Goal: Transaction & Acquisition: Purchase product/service

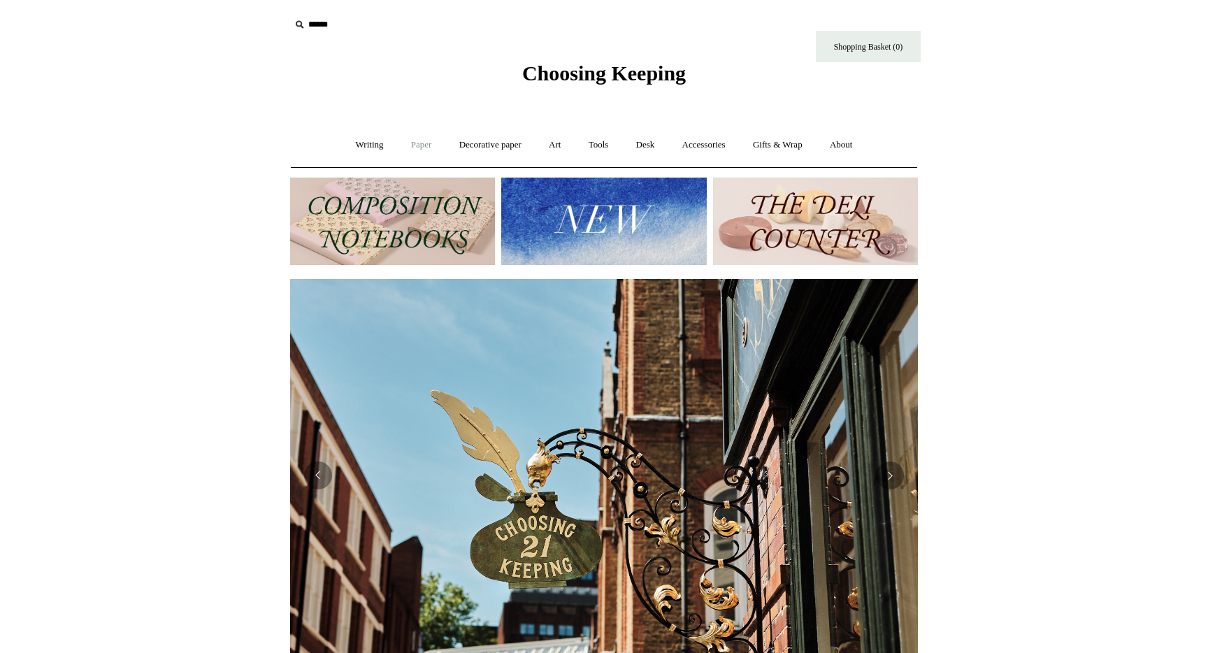
click at [412, 149] on link "Paper +" at bounding box center [422, 145] width 46 height 37
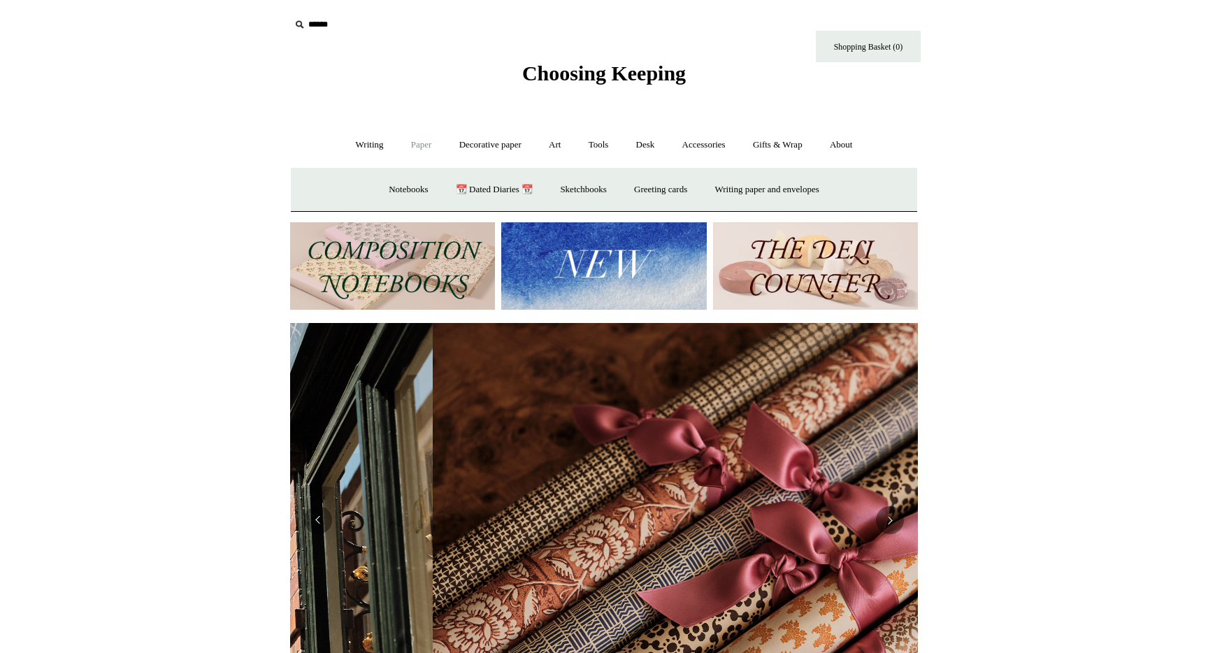
scroll to position [0, 1256]
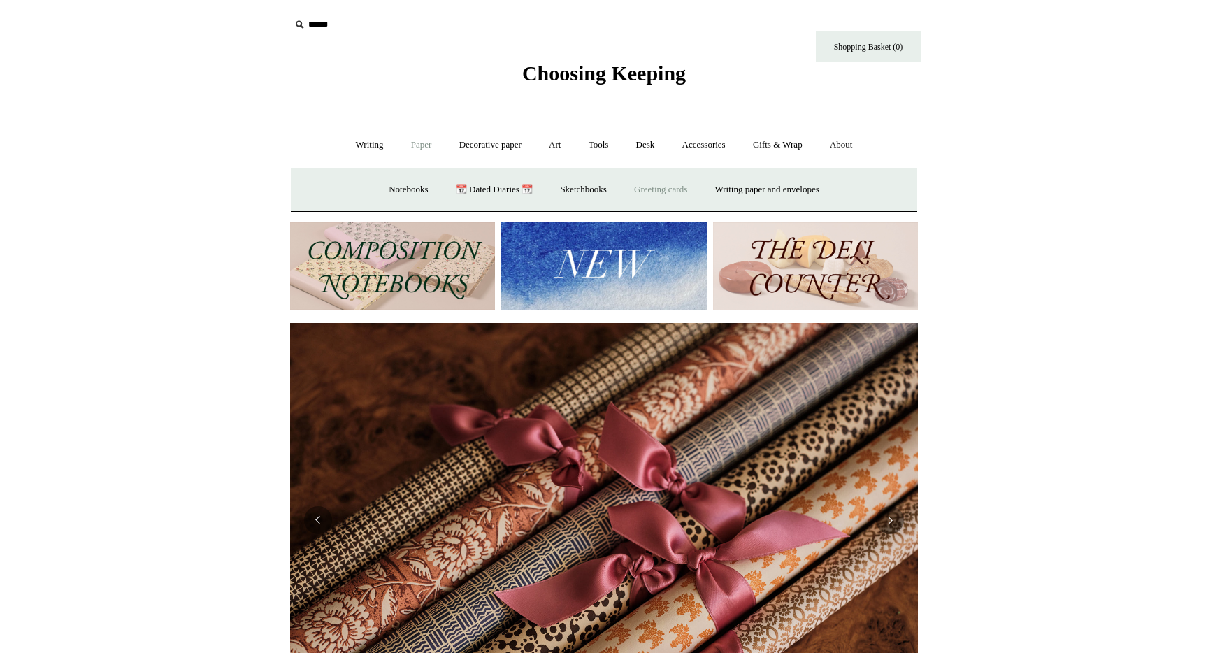
click at [673, 198] on link "Greeting cards +" at bounding box center [661, 189] width 78 height 37
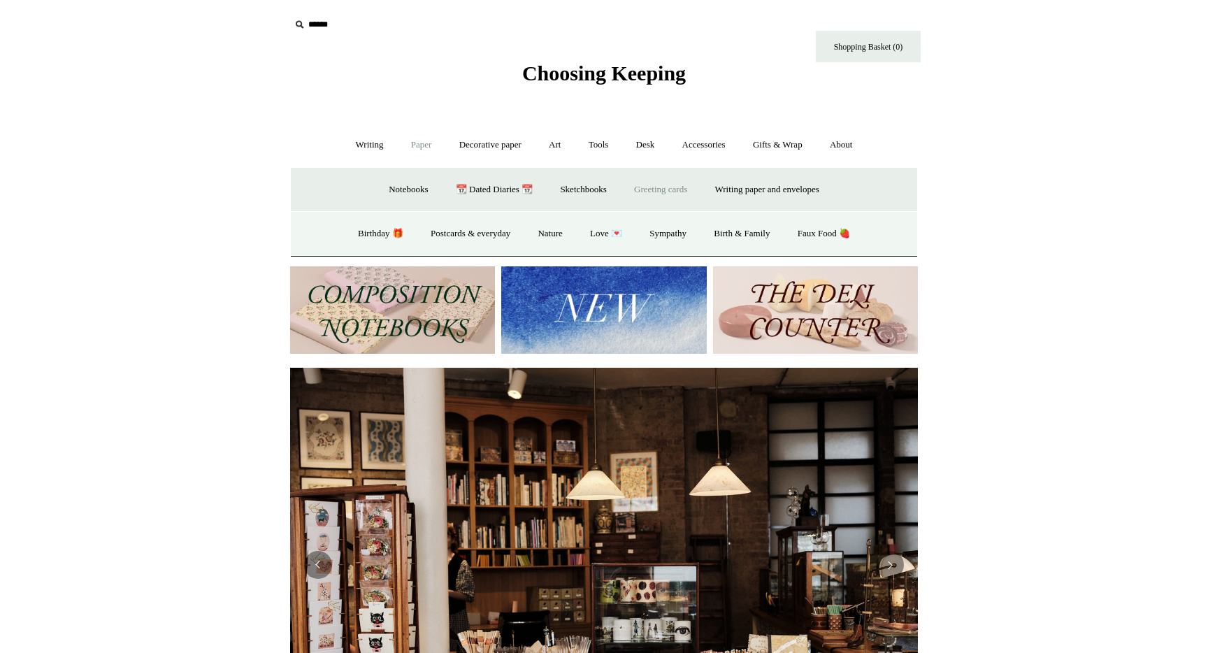
scroll to position [0, 0]
click at [591, 238] on link "Love 💌" at bounding box center [606, 233] width 57 height 37
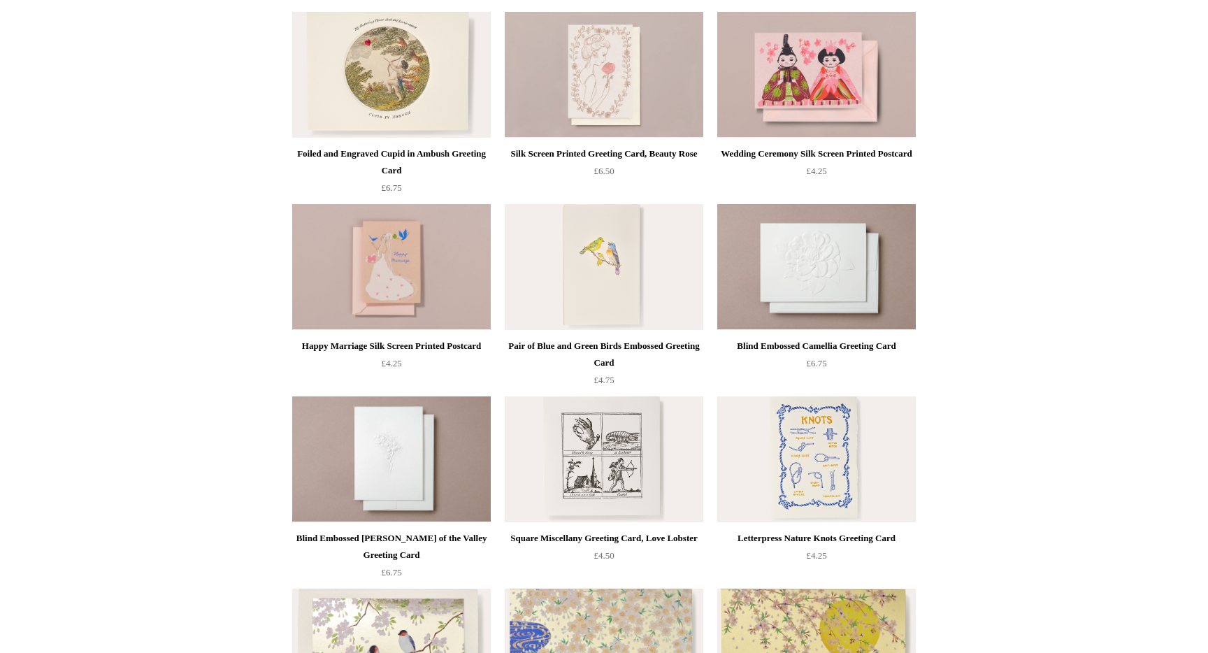
scroll to position [369, 0]
